Goal: Information Seeking & Learning: Find specific page/section

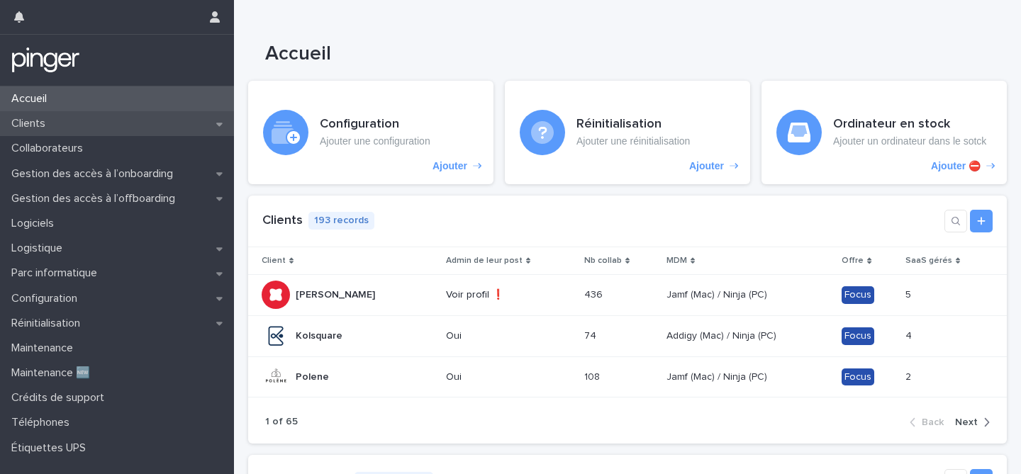
click at [71, 120] on div "Clients" at bounding box center [117, 123] width 234 height 25
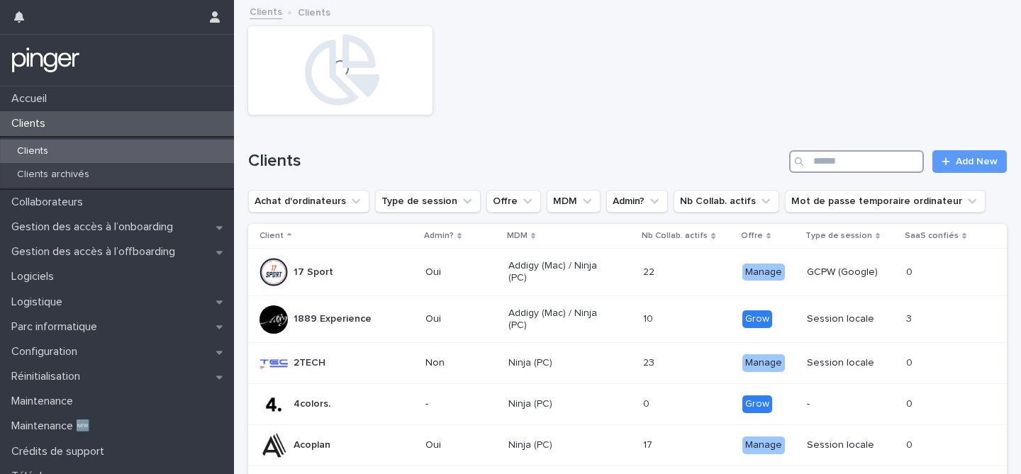
click at [841, 162] on input "Search" at bounding box center [856, 161] width 135 height 23
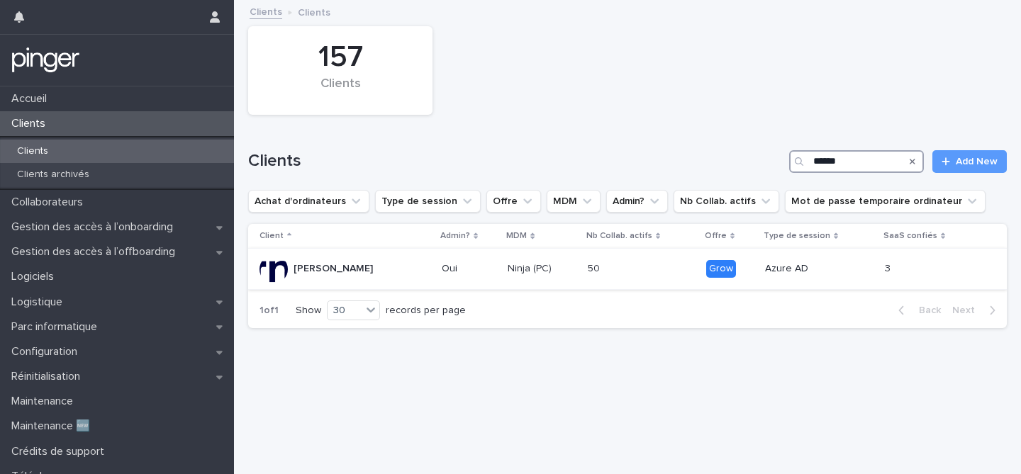
type input "******"
click at [588, 269] on p at bounding box center [613, 269] width 50 height 12
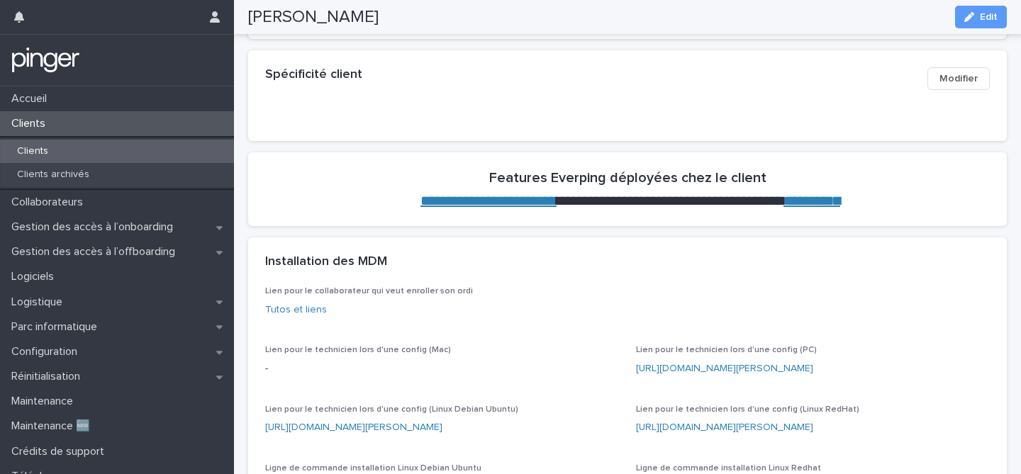
scroll to position [364, 0]
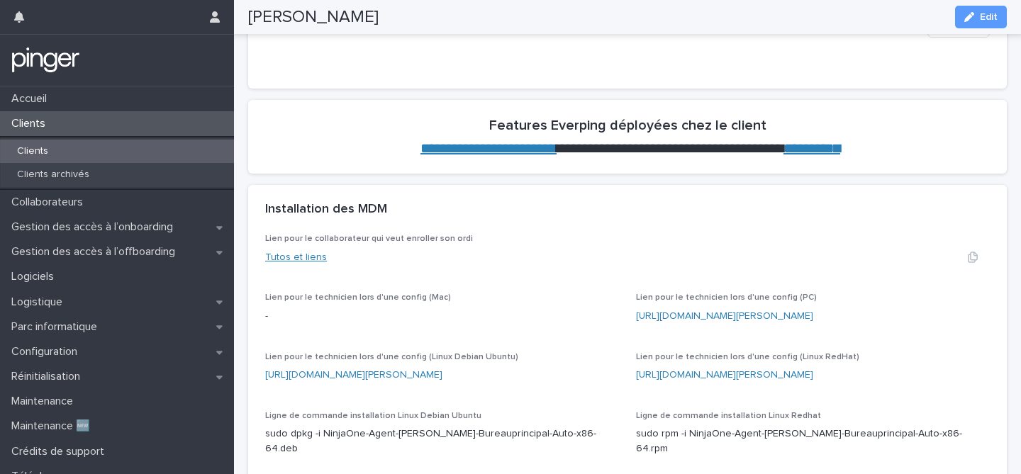
click at [310, 252] on link "Tutos et liens" at bounding box center [296, 257] width 62 height 10
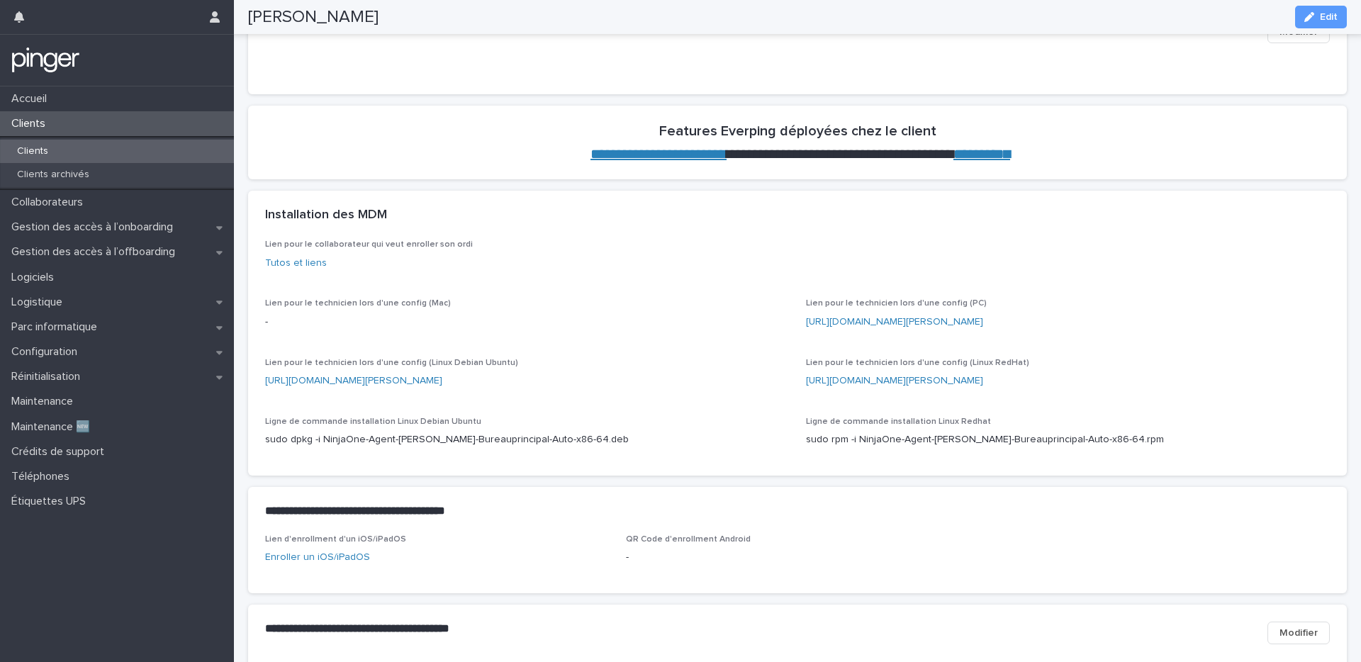
scroll to position [345, 0]
click at [279, 264] on link "Tutos et liens" at bounding box center [296, 263] width 62 height 10
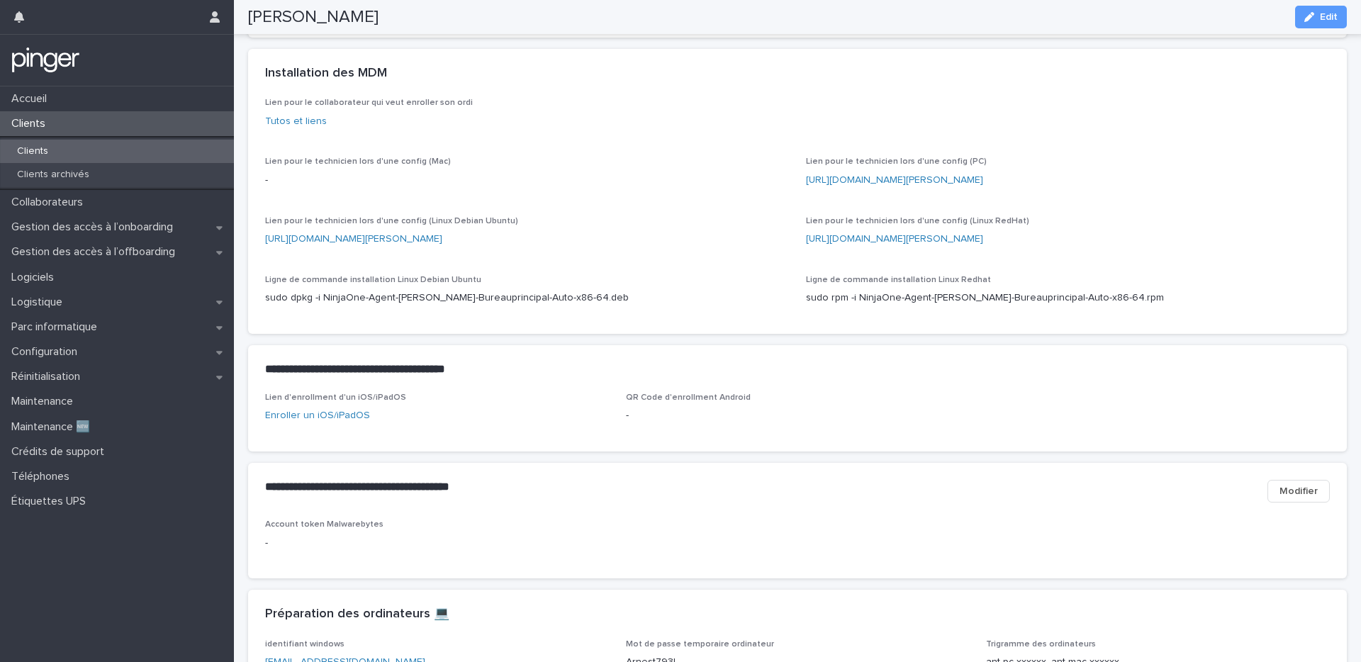
scroll to position [511, 0]
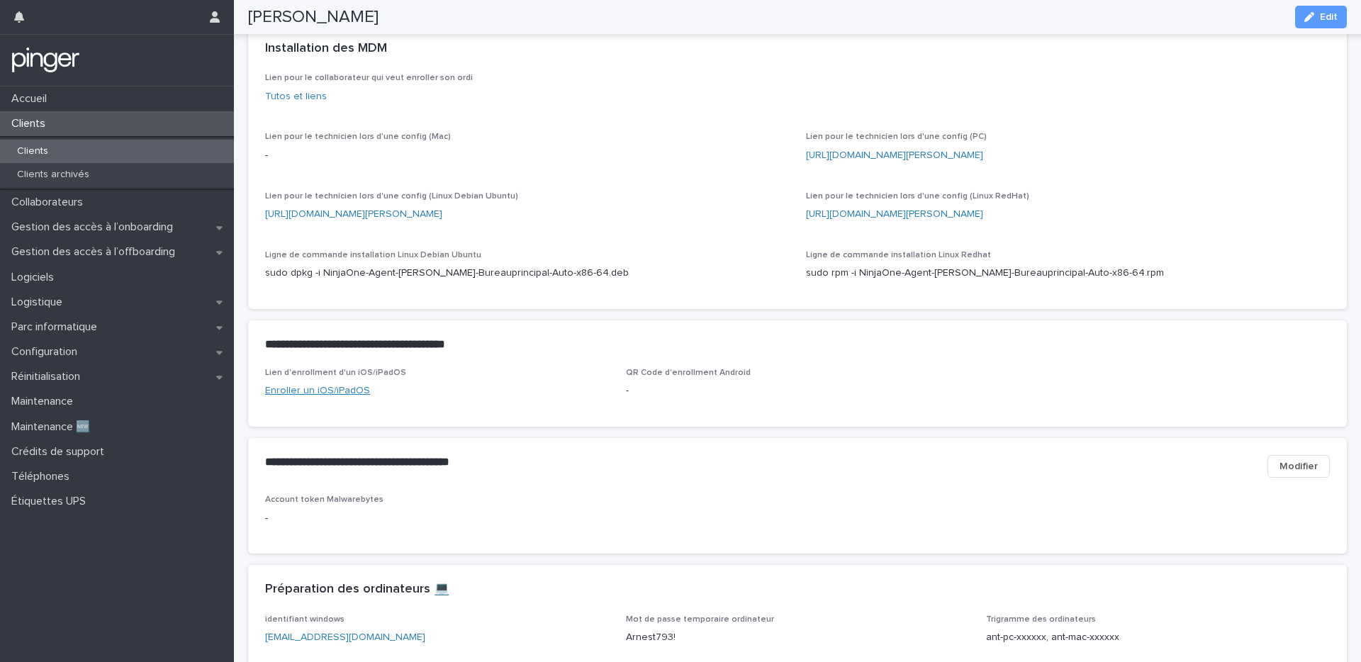
click at [354, 396] on link "Enroller un iOS/iPadOS" at bounding box center [317, 391] width 105 height 10
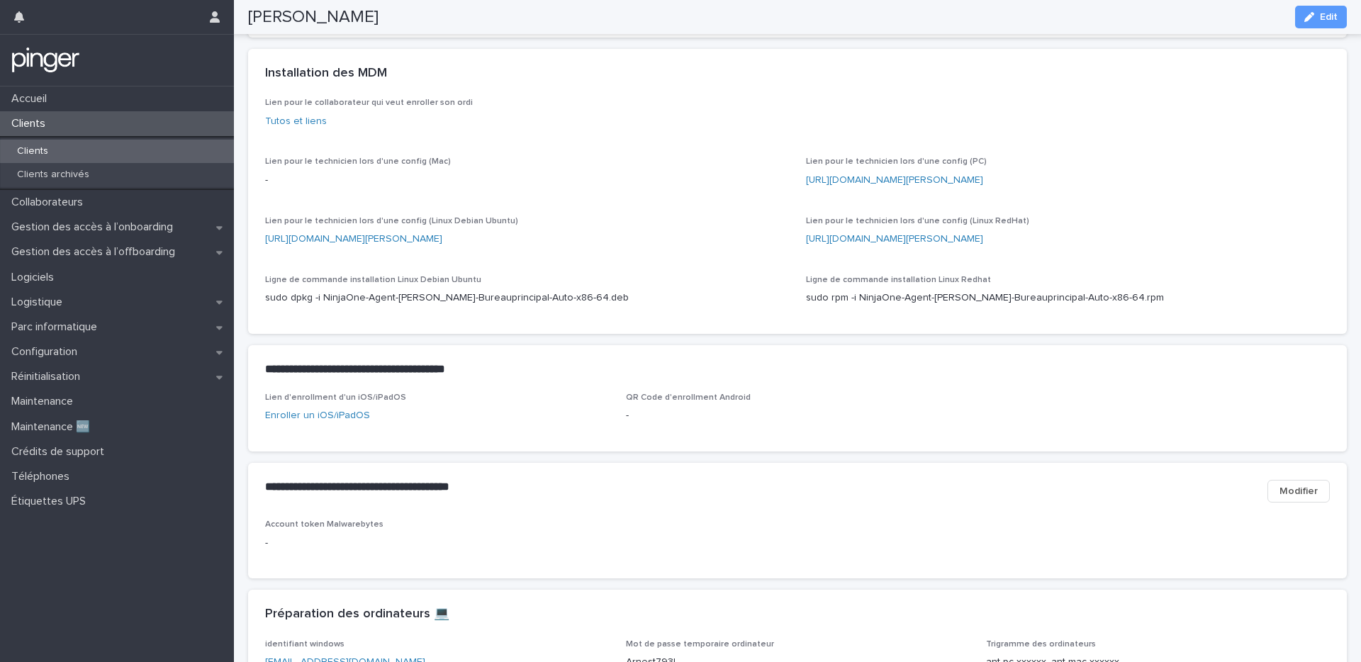
click at [542, 198] on span "Lien pour le technicien lors d'une config (Mac) -" at bounding box center [527, 178] width 524 height 42
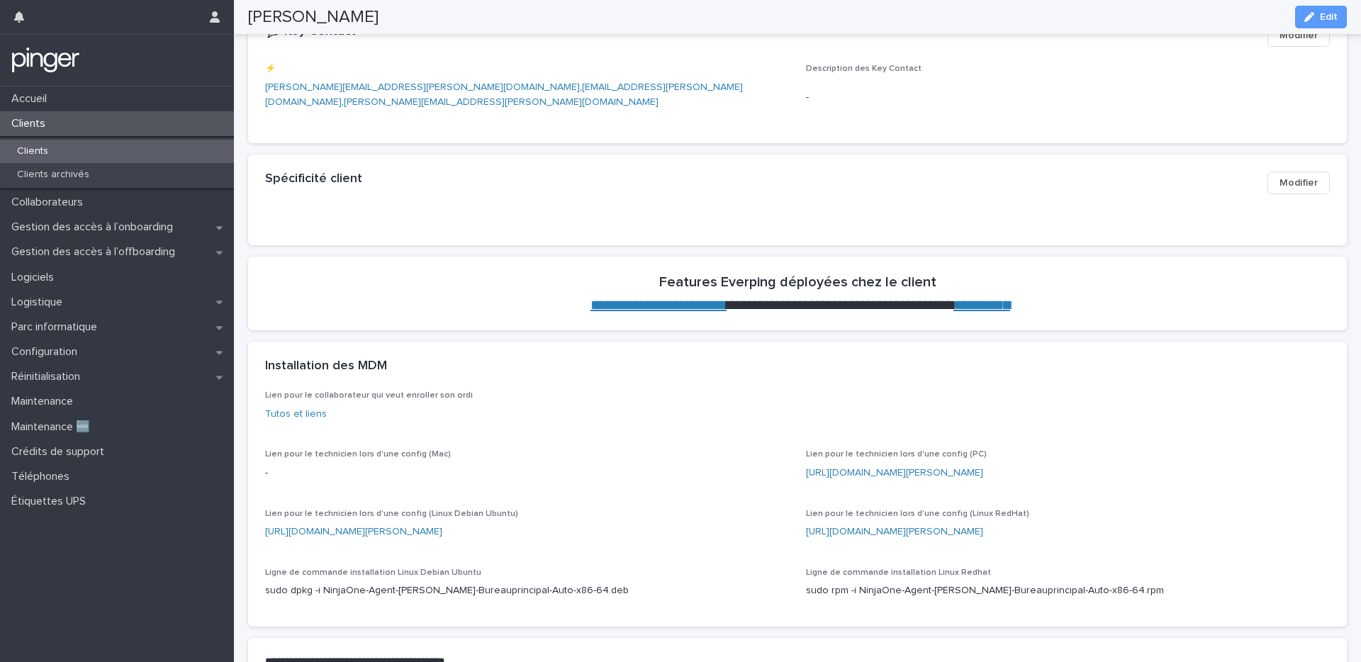
scroll to position [0, 0]
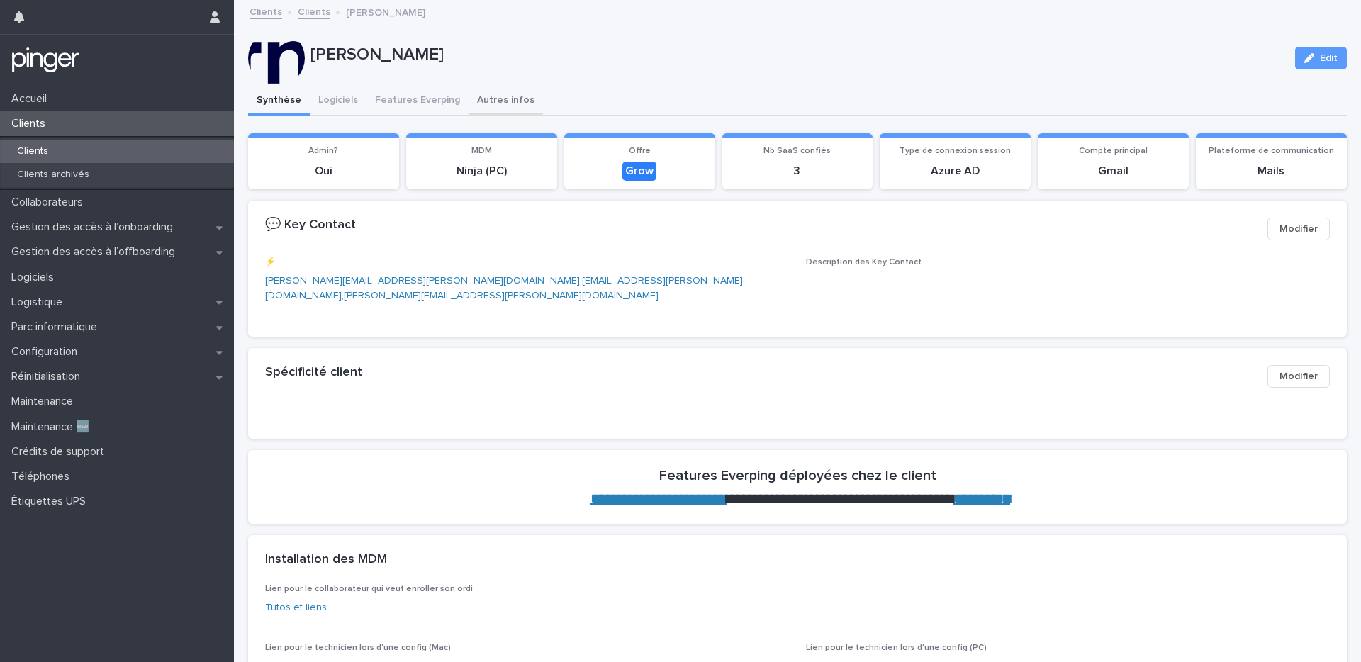
click at [495, 93] on button "Autres infos" at bounding box center [506, 101] width 74 height 30
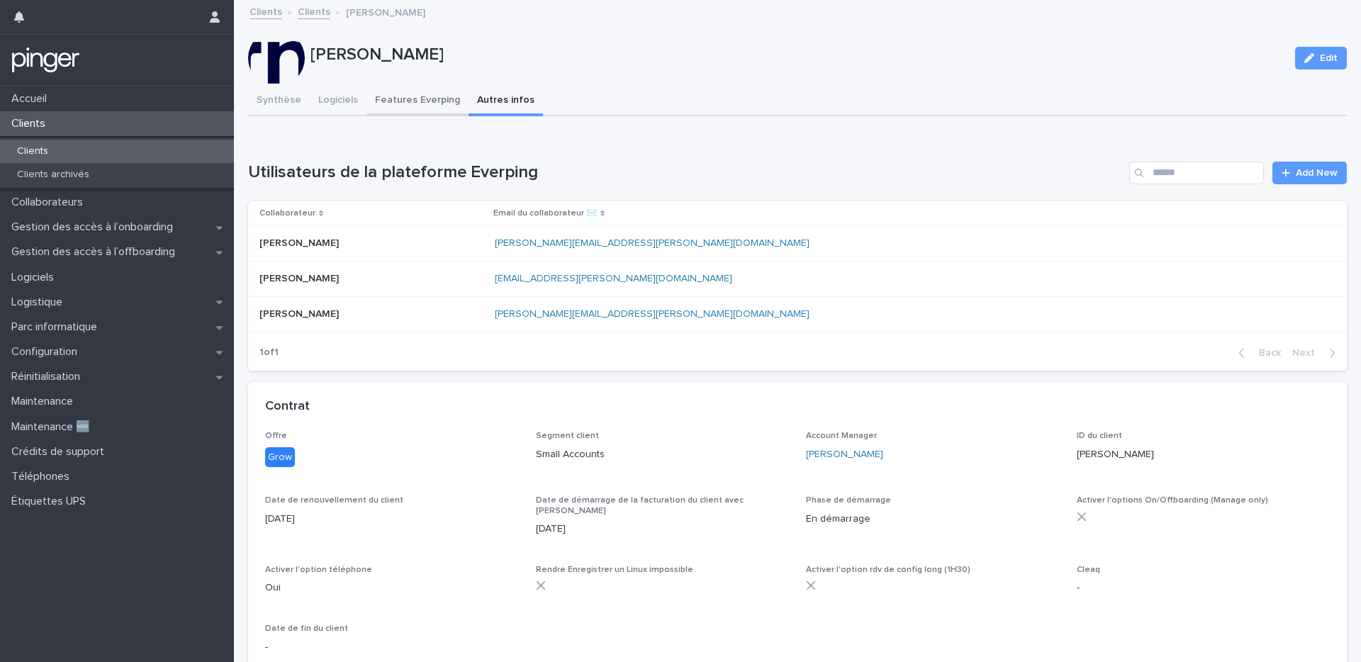
click at [408, 101] on button "Features Everping" at bounding box center [417, 101] width 102 height 30
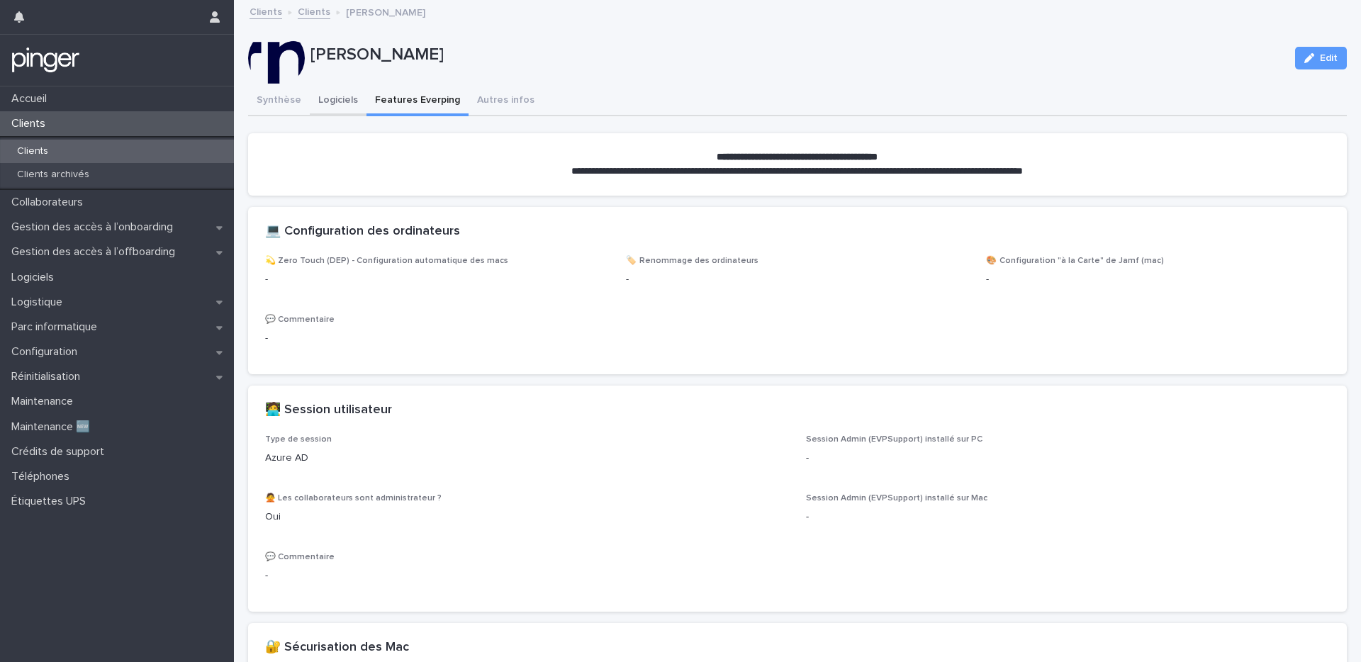
click at [313, 99] on button "Logiciels" at bounding box center [338, 101] width 57 height 30
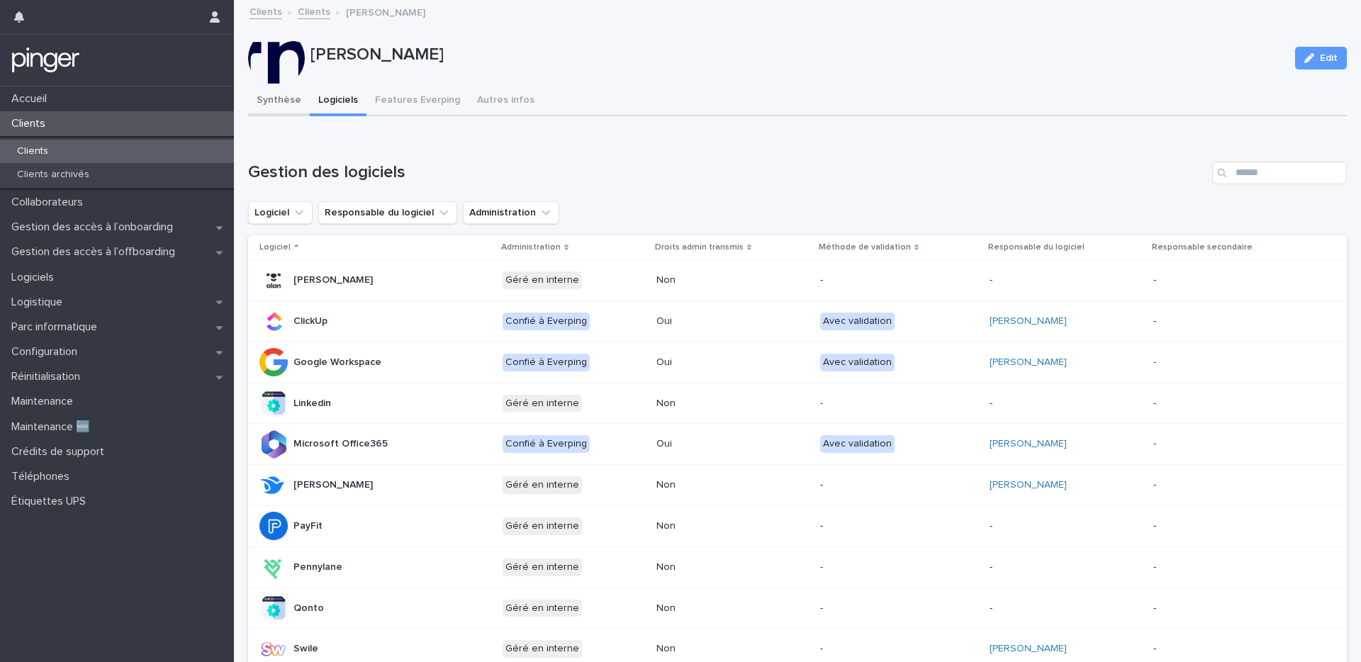
click at [272, 103] on button "Synthèse" at bounding box center [279, 101] width 62 height 30
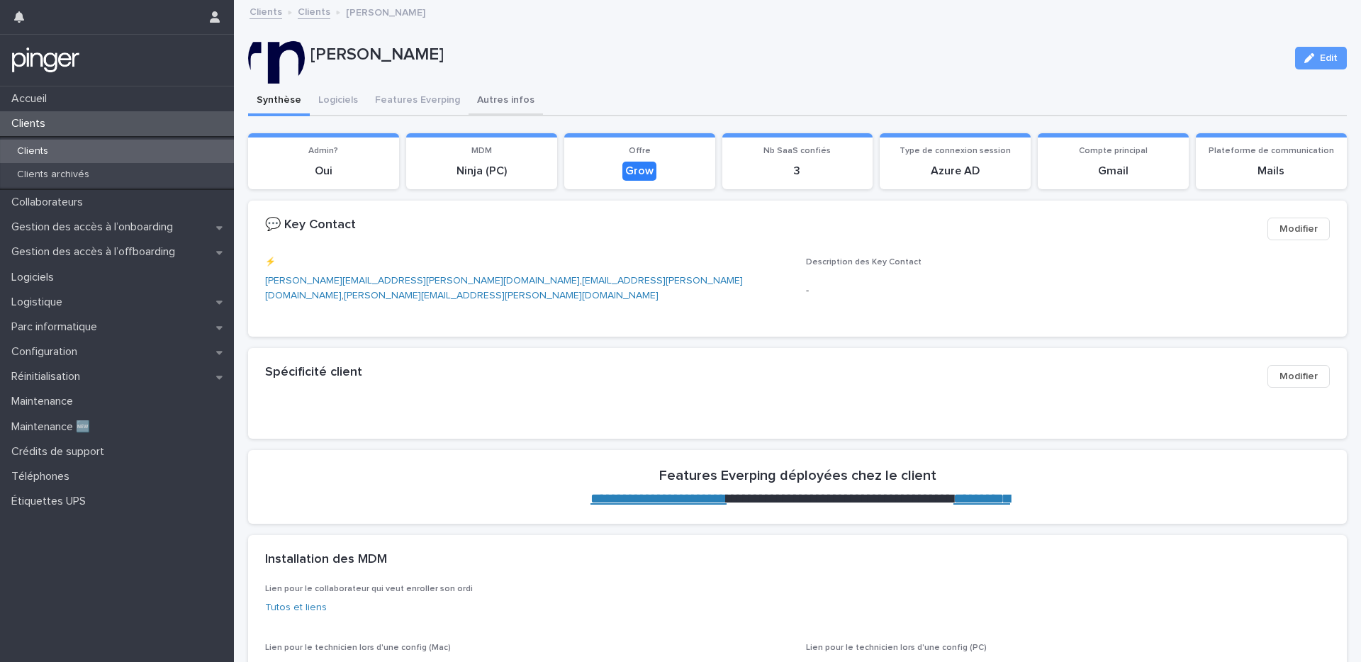
click at [483, 105] on button "Autres infos" at bounding box center [506, 101] width 74 height 30
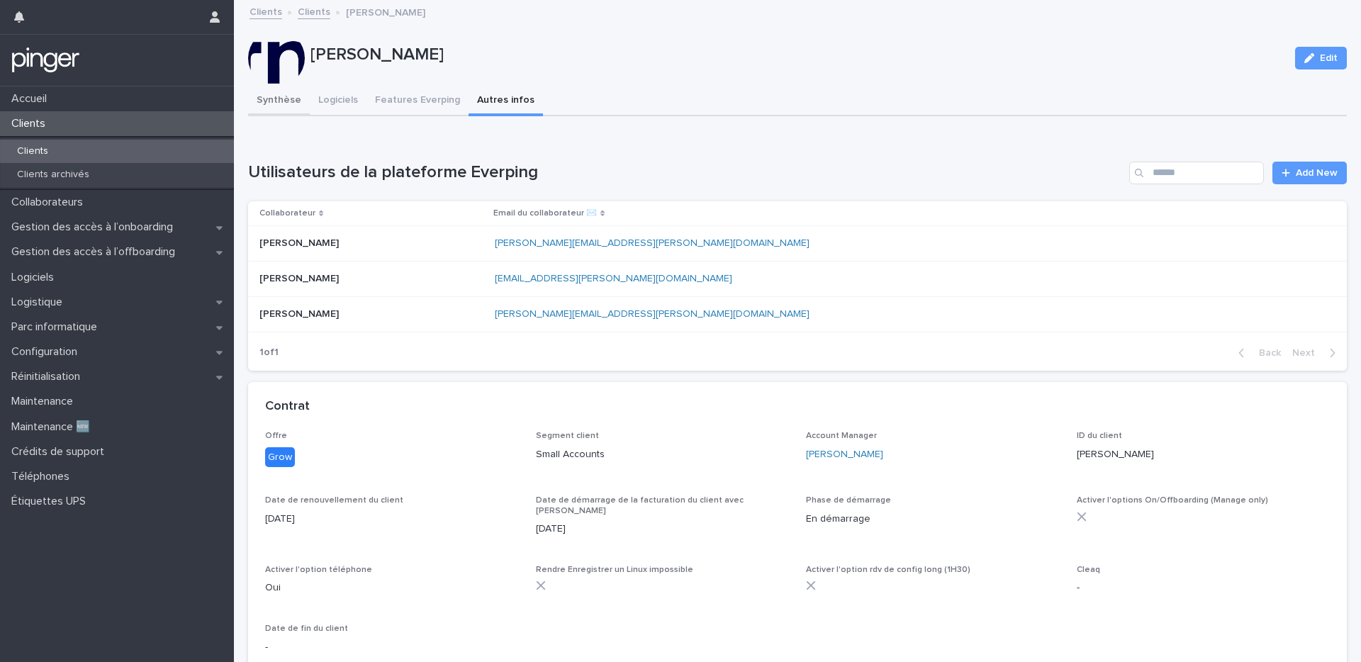
click at [276, 103] on button "Synthèse" at bounding box center [279, 101] width 62 height 30
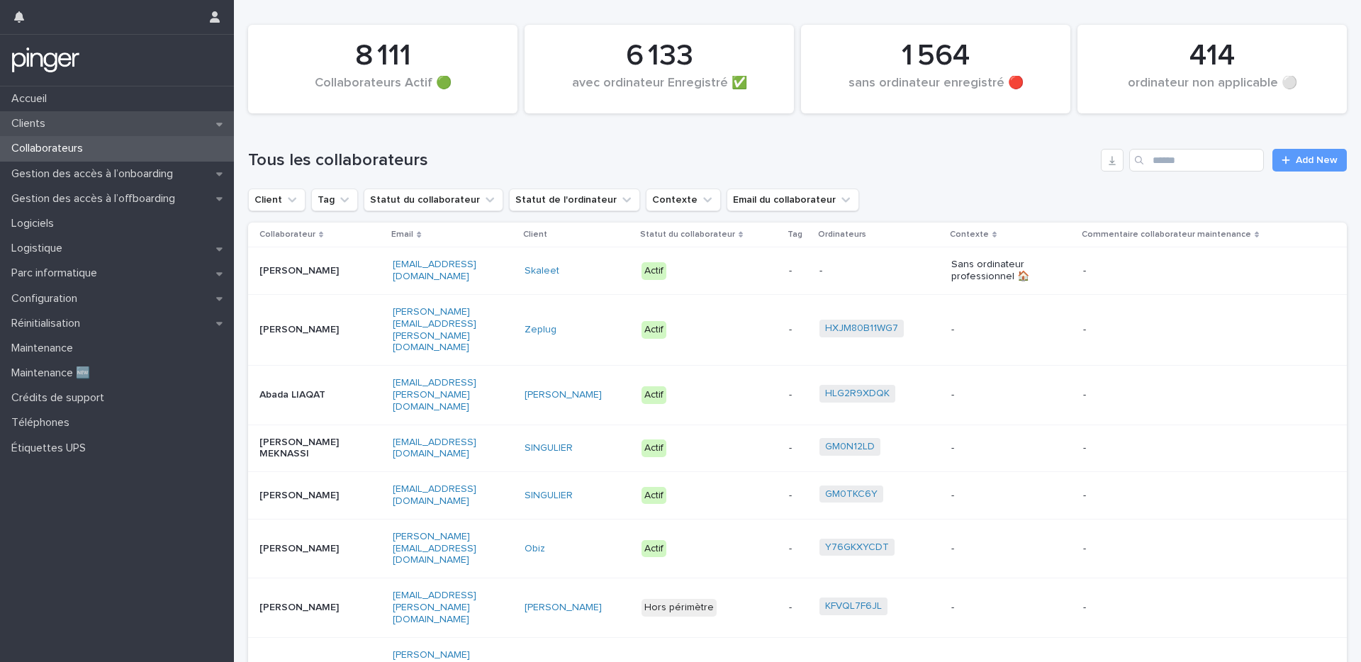
click at [38, 122] on p "Clients" at bounding box center [31, 123] width 51 height 13
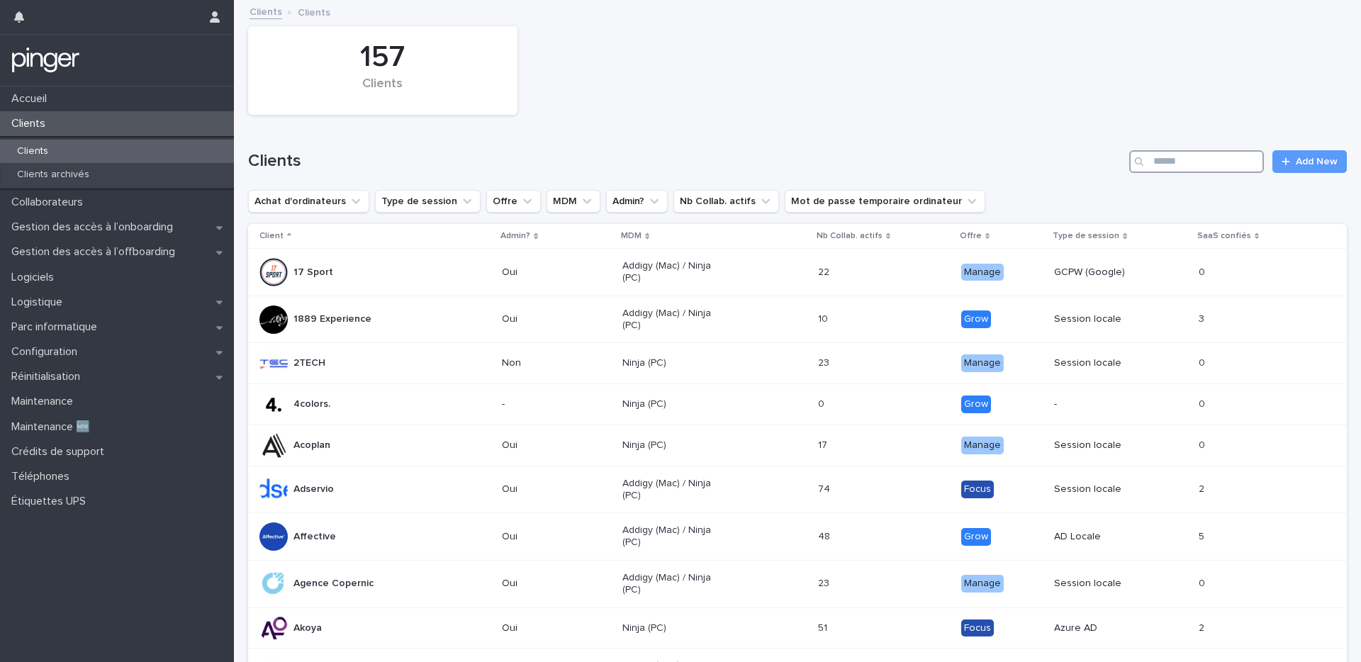
click at [1153, 162] on input "Search" at bounding box center [1196, 161] width 135 height 23
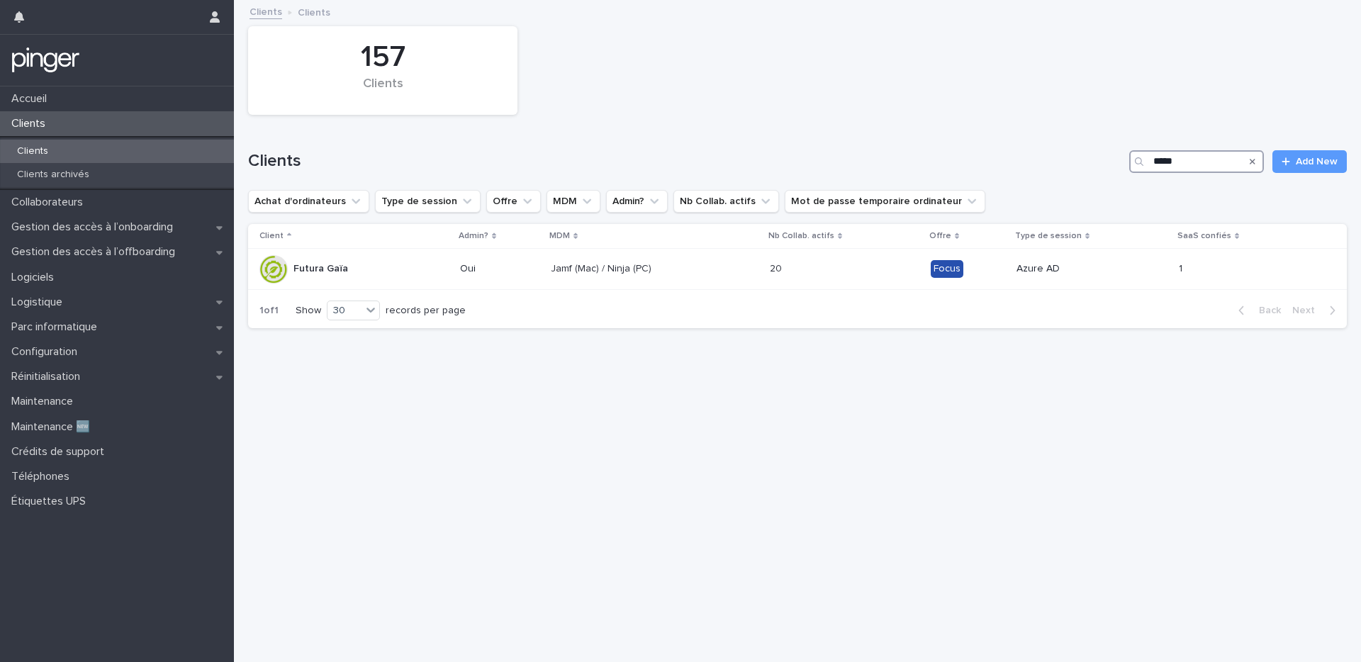
type input "******"
click at [632, 276] on div "Jamf (Mac) / Ninja (PC)" at bounding box center [655, 268] width 208 height 23
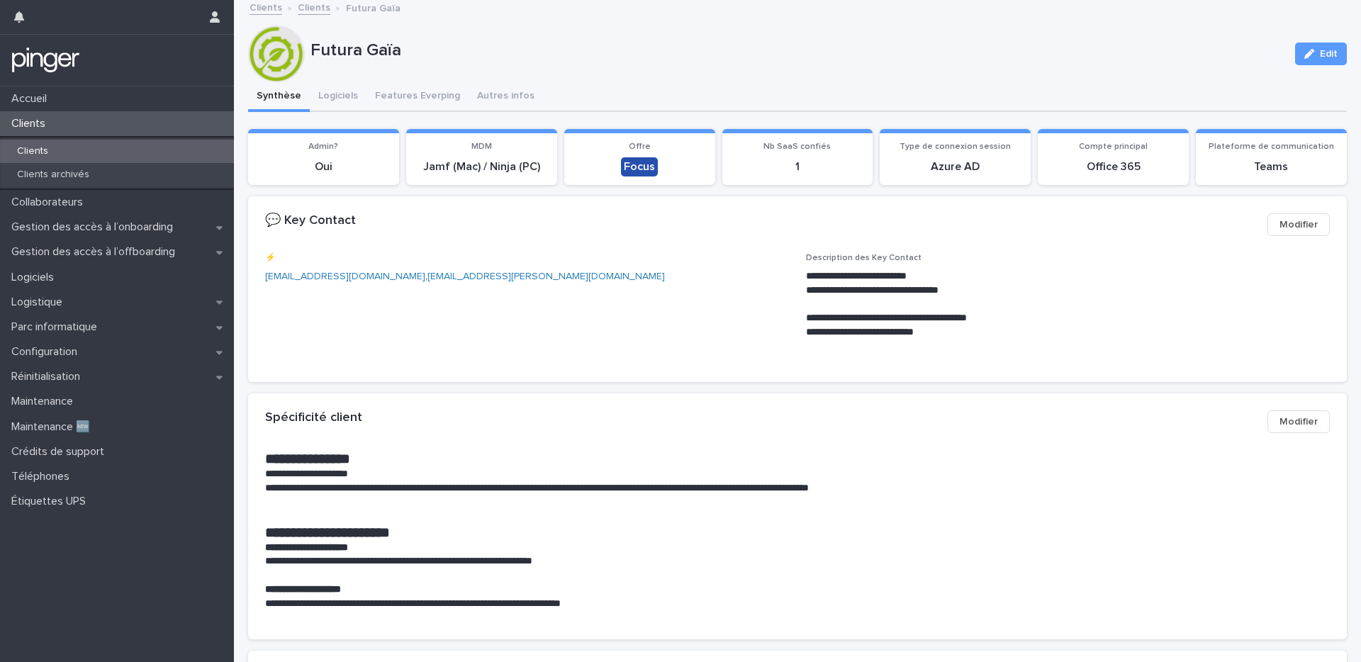
scroll to position [7, 0]
